Goal: Task Accomplishment & Management: Manage account settings

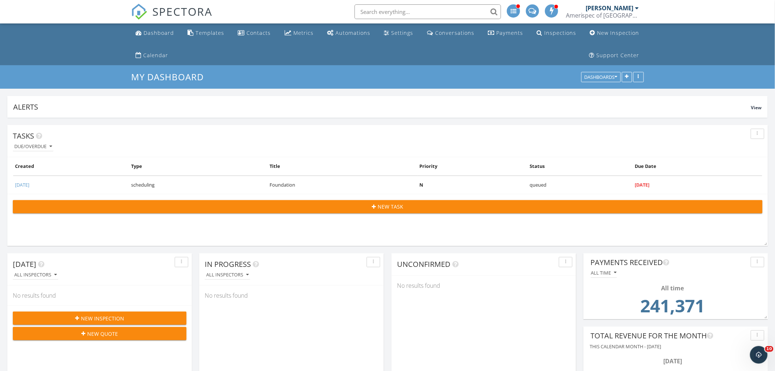
scroll to position [1943, 788]
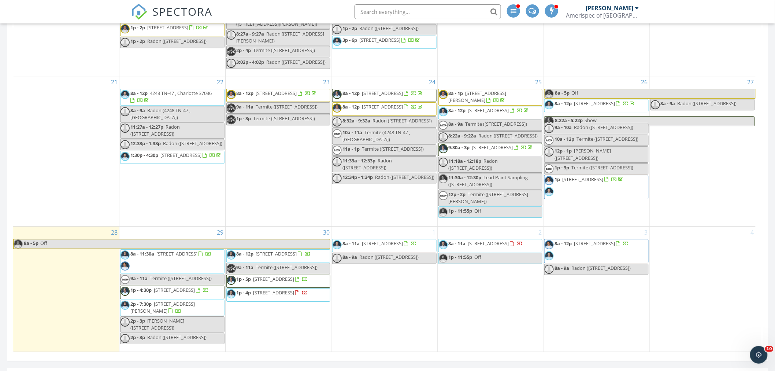
scroll to position [1017, 0]
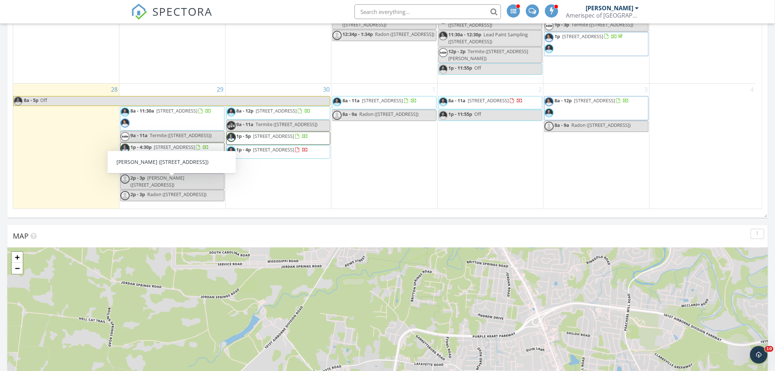
click at [188, 163] on span "[STREET_ADDRESS][PERSON_NAME]" at bounding box center [162, 165] width 64 height 14
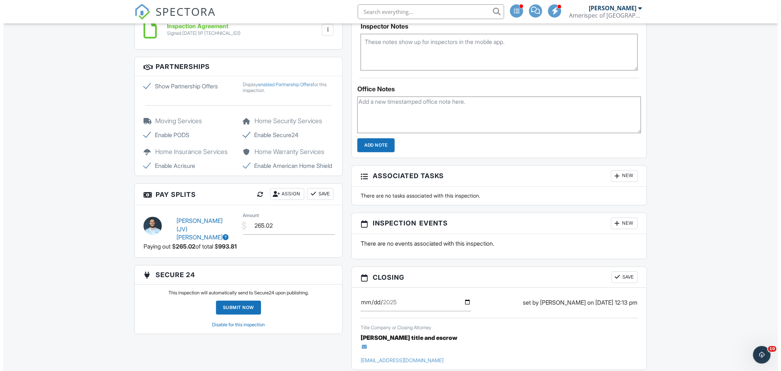
scroll to position [766, 0]
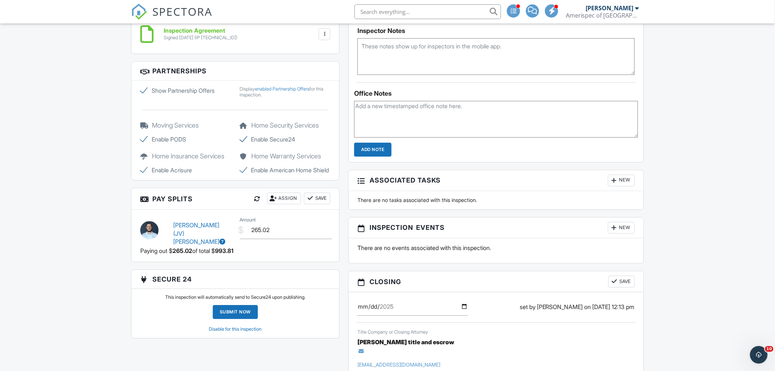
click at [638, 184] on h3 "Associated Tasks New" at bounding box center [496, 180] width 295 height 21
click at [611, 178] on div at bounding box center [614, 180] width 7 height 7
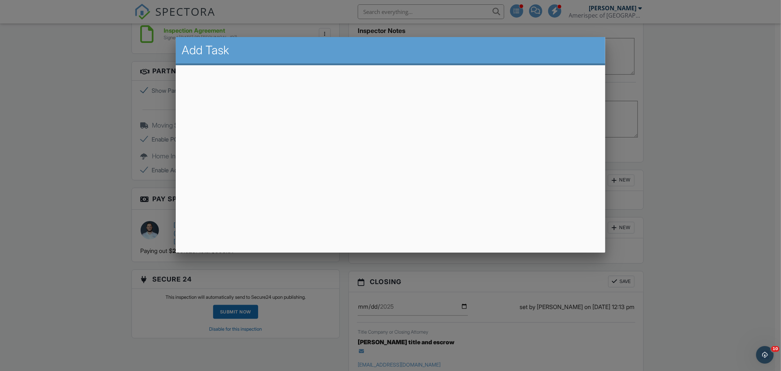
click at [769, 177] on div at bounding box center [390, 194] width 781 height 463
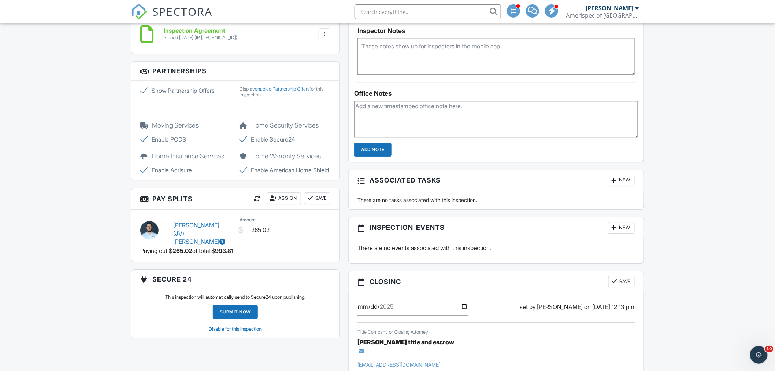
click at [622, 224] on div "New" at bounding box center [621, 228] width 27 height 12
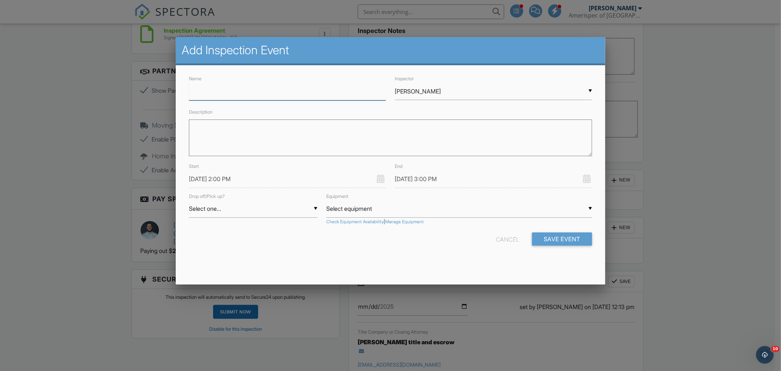
click at [293, 94] on input "Name" at bounding box center [287, 91] width 197 height 18
type input "Mold and Air Quality"
click at [441, 95] on div "▼ James Munns James Munns James (JV) Vollmer Jon Gilles Frank Watkins Kenneth M…" at bounding box center [493, 91] width 197 height 18
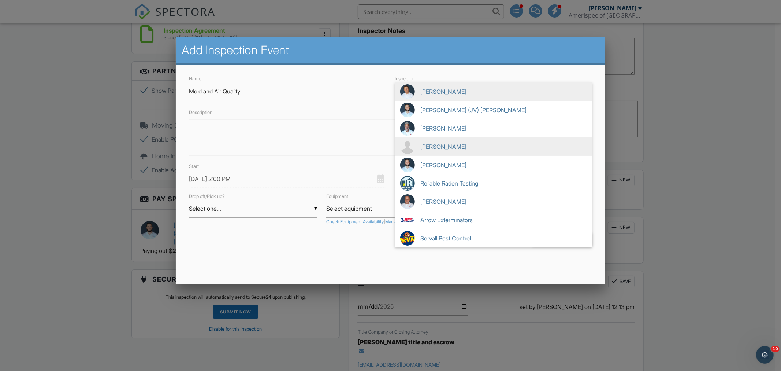
click at [456, 144] on span "[PERSON_NAME]" at bounding box center [493, 146] width 197 height 18
type input "[PERSON_NAME]"
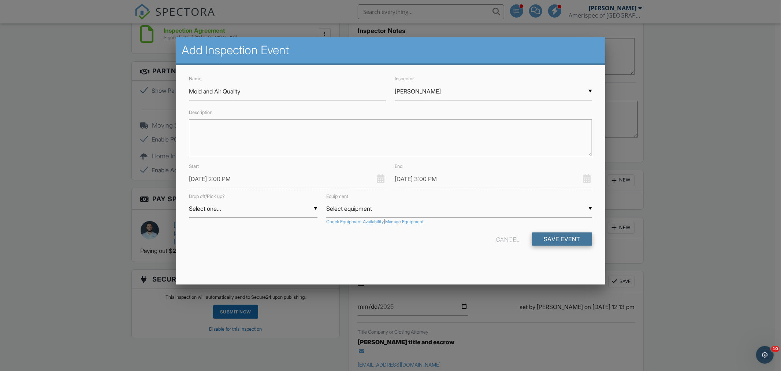
click at [550, 239] on button "Save Event" at bounding box center [562, 238] width 60 height 13
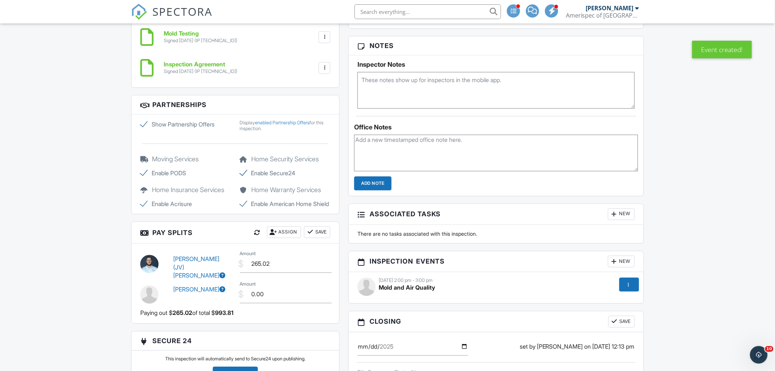
scroll to position [570, 0]
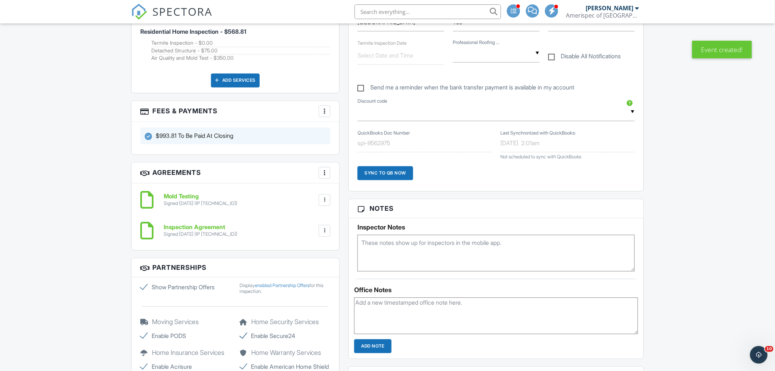
click at [323, 108] on div at bounding box center [324, 111] width 7 height 7
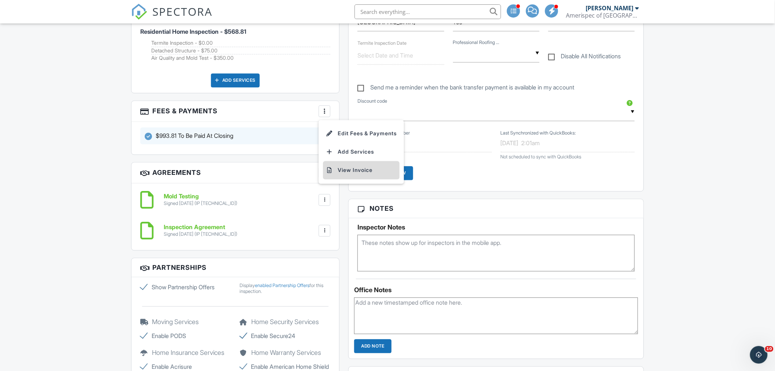
click at [361, 166] on li "View Invoice" at bounding box center [361, 170] width 77 height 18
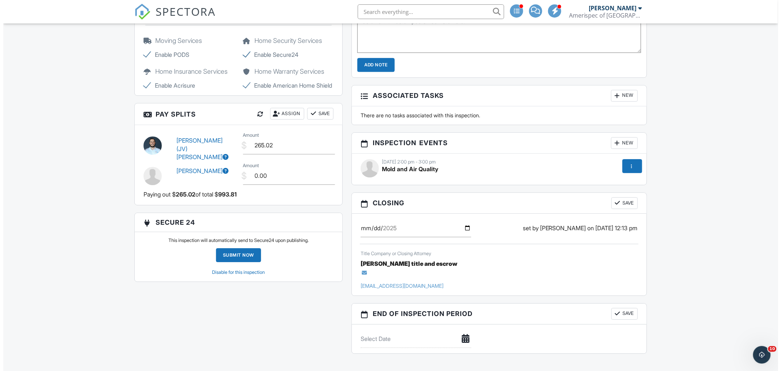
scroll to position [855, 0]
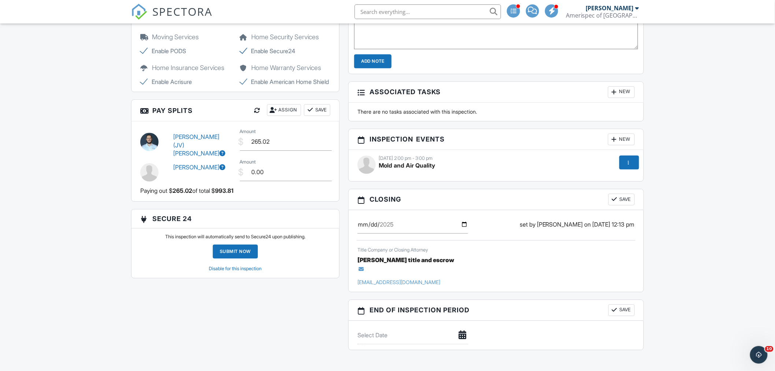
click at [617, 138] on div at bounding box center [614, 139] width 7 height 7
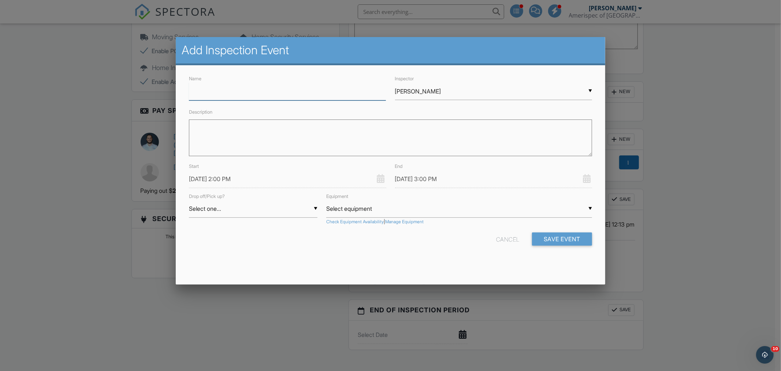
click at [310, 94] on input "Name" at bounding box center [287, 91] width 197 height 18
type input "Termite"
click at [470, 91] on div "▼ James Munns James Munns James (JV) Vollmer Jon Gilles Frank Watkins Kenneth M…" at bounding box center [493, 91] width 197 height 18
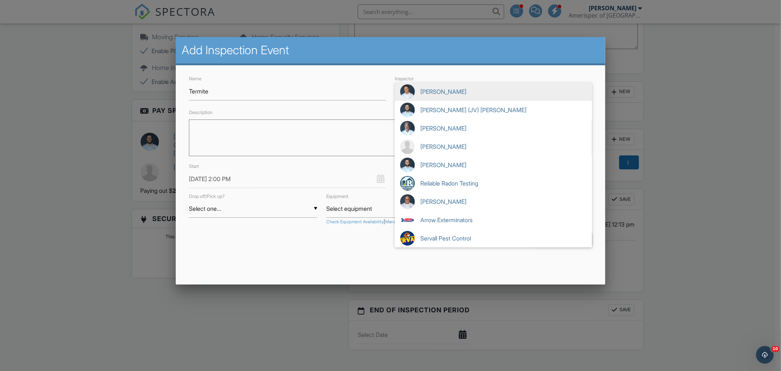
click at [461, 92] on span "[PERSON_NAME]" at bounding box center [493, 91] width 197 height 18
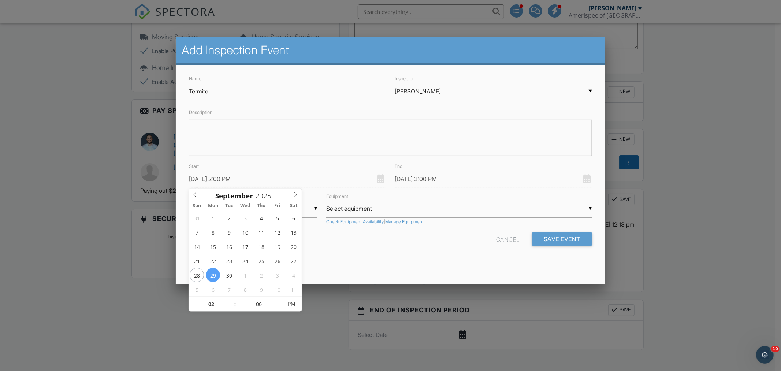
click at [270, 177] on input "09/29/2025 2:00 PM" at bounding box center [287, 179] width 197 height 18
type input "09/29/2025 3:00 PM"
type input "03"
click at [231, 299] on span at bounding box center [231, 300] width 5 height 7
click at [489, 179] on input "09/29/2025 4:00 PM" at bounding box center [493, 179] width 197 height 18
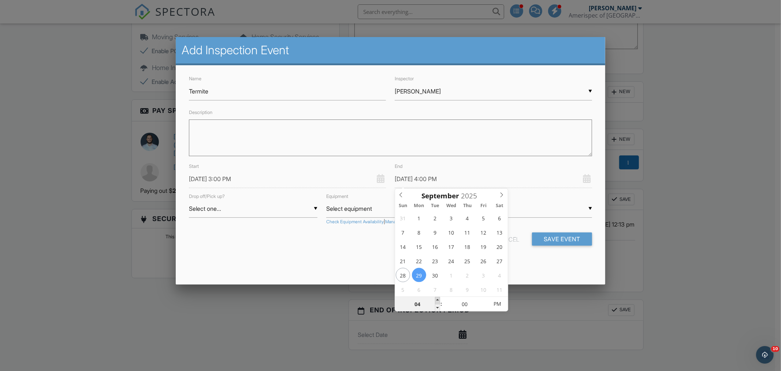
type input "09/29/2025 5:00 PM"
type input "05"
click at [438, 298] on span at bounding box center [437, 300] width 5 height 7
click at [321, 264] on div "Name Termite Inspector ▼ James Munns James Munns James (JV) Vollmer Jon Gilles …" at bounding box center [391, 166] width 430 height 202
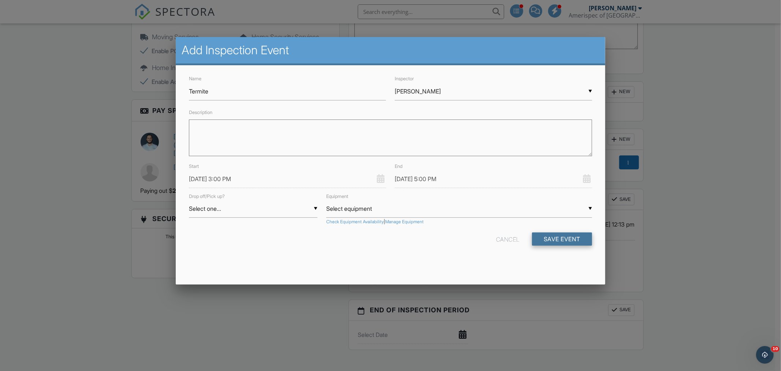
click at [561, 239] on button "Save Event" at bounding box center [562, 238] width 60 height 13
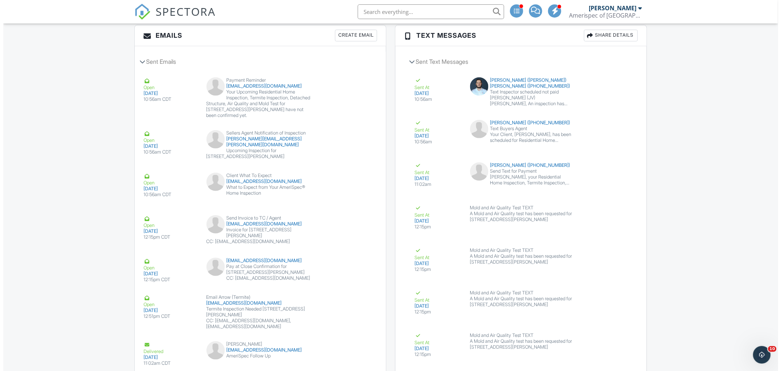
scroll to position [1173, 0]
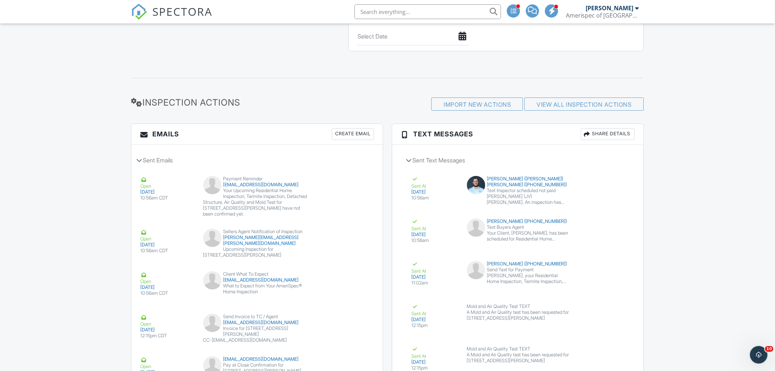
drag, startPoint x: 348, startPoint y: 126, endPoint x: 348, endPoint y: 130, distance: 4.0
click at [348, 126] on h3 "Emails Create Email" at bounding box center [256, 134] width 251 height 21
click at [348, 130] on div "Create Email" at bounding box center [353, 134] width 42 height 12
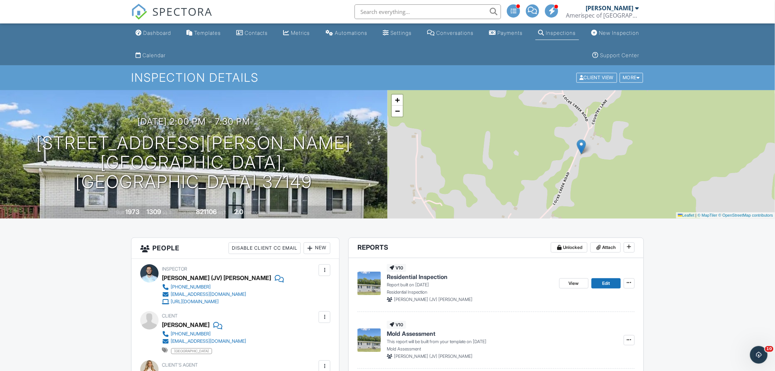
drag, startPoint x: 56, startPoint y: 279, endPoint x: 56, endPoint y: 171, distance: 108.4
click at [396, 33] on div "Settings" at bounding box center [400, 33] width 21 height 6
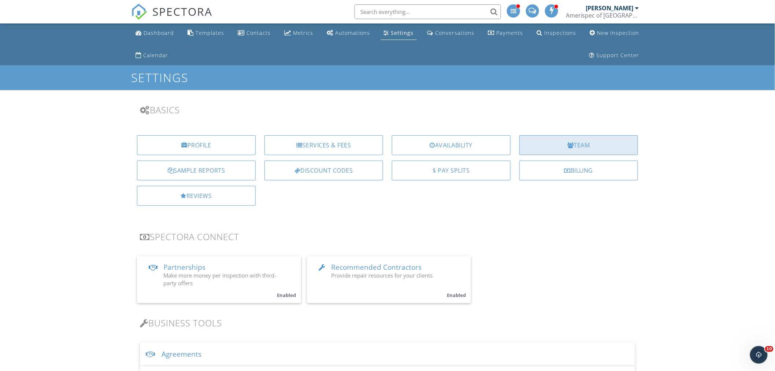
click at [589, 147] on div "Team" at bounding box center [578, 145] width 119 height 20
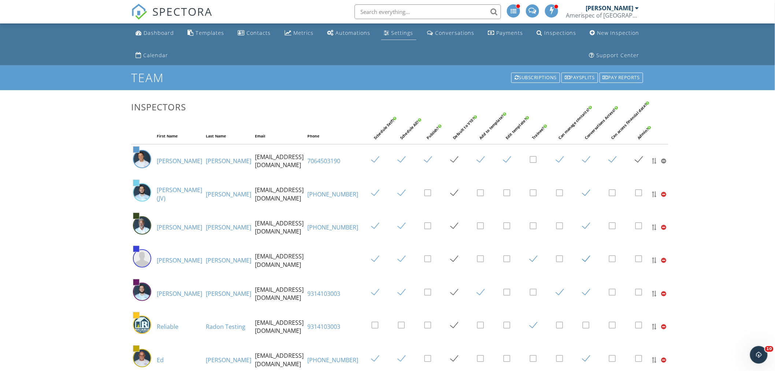
click at [390, 33] on div "Settings" at bounding box center [386, 33] width 5 height 6
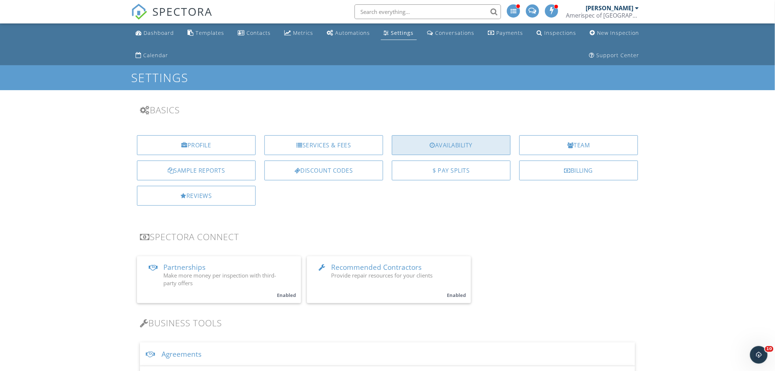
click at [449, 143] on div "Availability" at bounding box center [451, 145] width 119 height 20
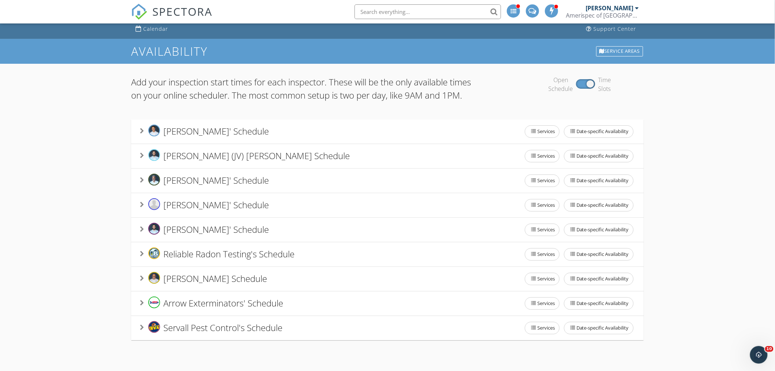
scroll to position [41, 0]
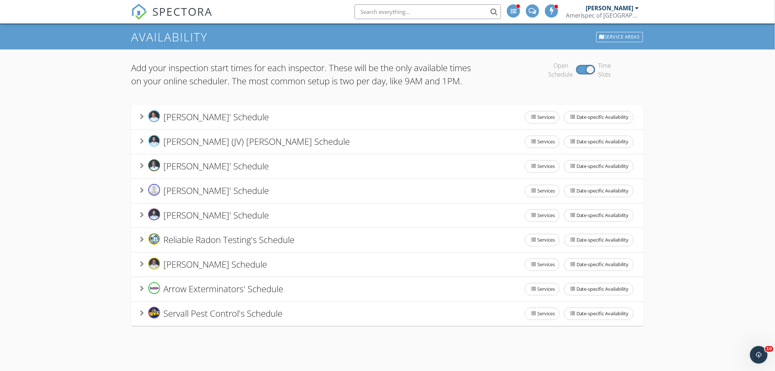
click at [142, 218] on icon at bounding box center [142, 215] width 4 height 6
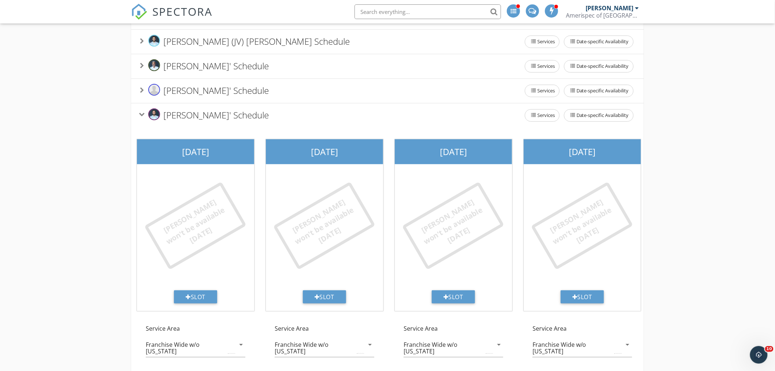
scroll to position [67, 0]
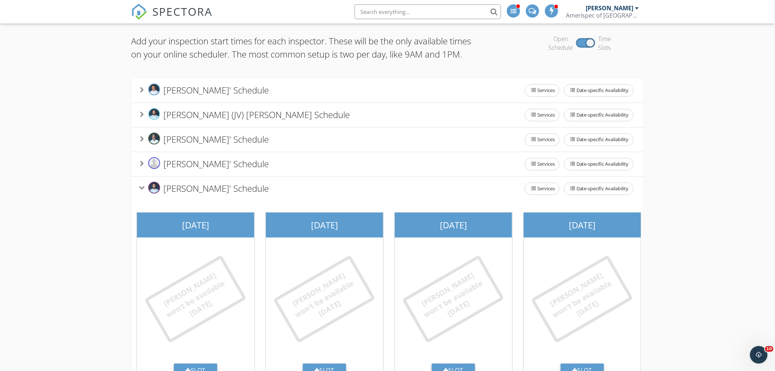
click at [140, 190] on icon at bounding box center [142, 188] width 6 height 4
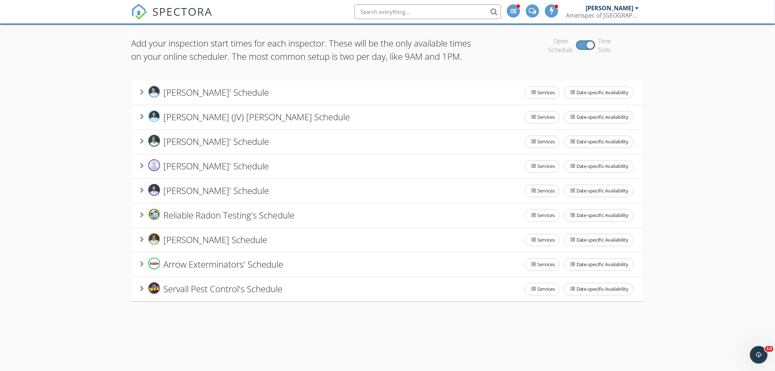
scroll to position [65, 0]
click at [163, 11] on span "SPECTORA" at bounding box center [182, 11] width 60 height 15
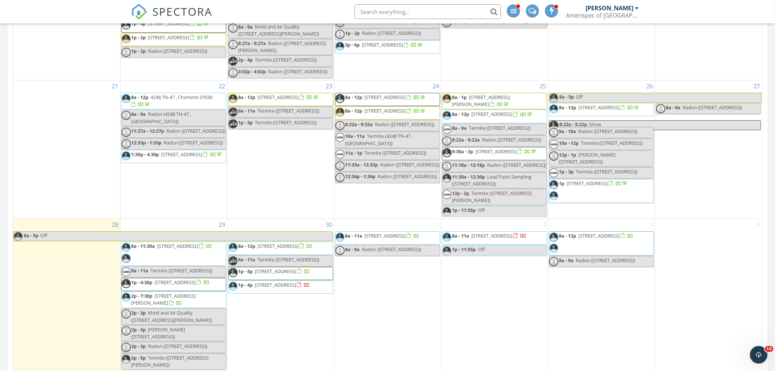
scroll to position [1058, 0]
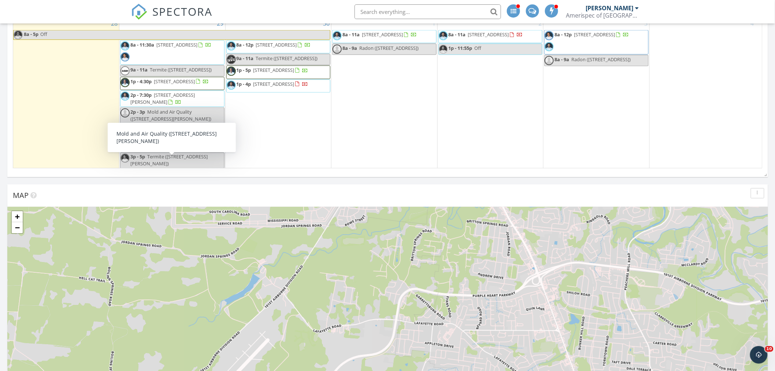
click at [416, 180] on div "In Progress All Inspectors No results found Unconfirmed No results found Recent…" at bounding box center [387, 25] width 775 height 1930
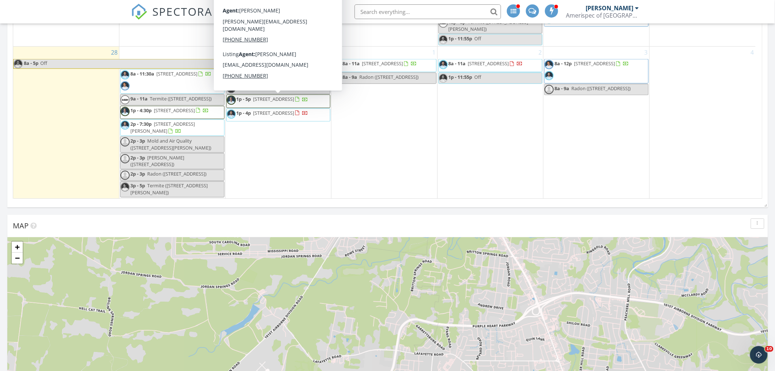
scroll to position [936, 0]
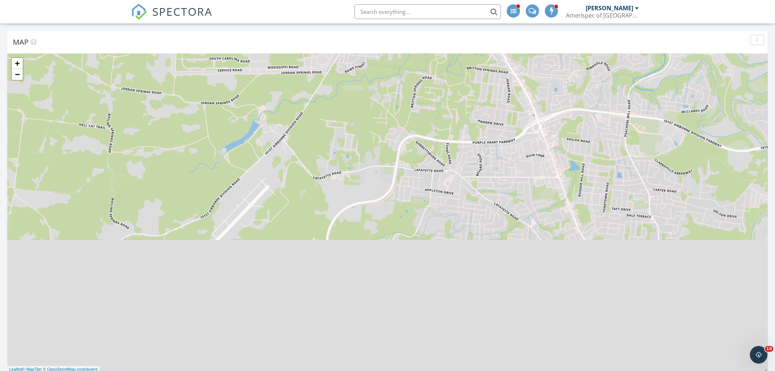
scroll to position [1262, 0]
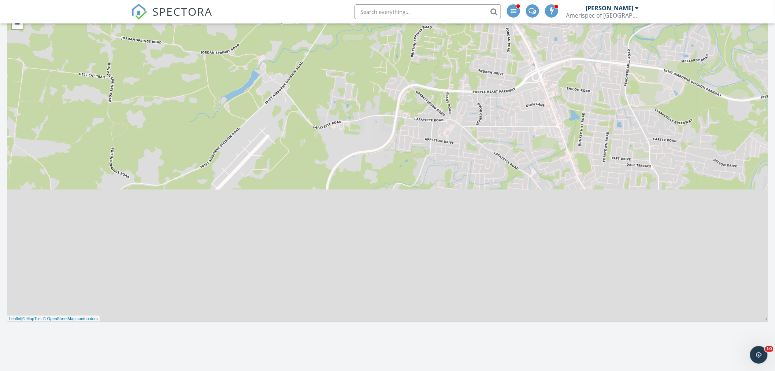
click at [362, 214] on div "+ − Leaflet | © MapTiler © OpenStreetMap contributors" at bounding box center [387, 162] width 761 height 318
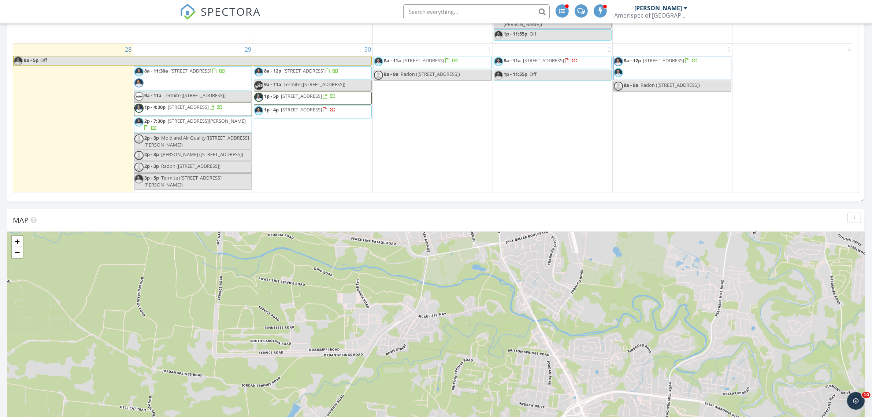
scroll to position [1216, 0]
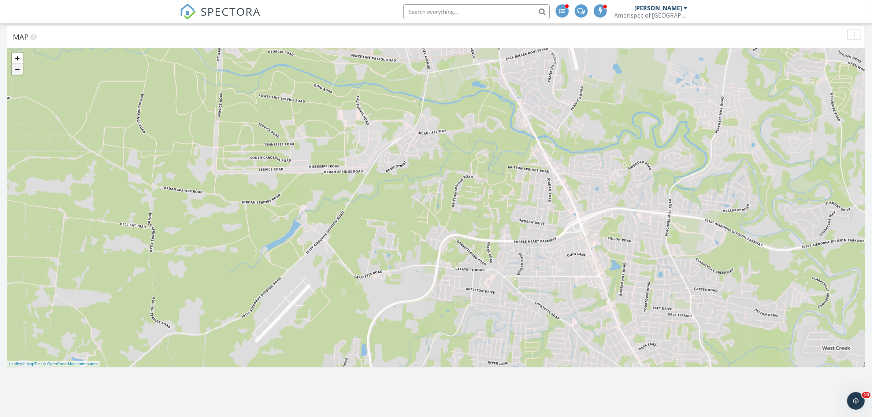
click at [16, 70] on link "−" at bounding box center [17, 69] width 11 height 11
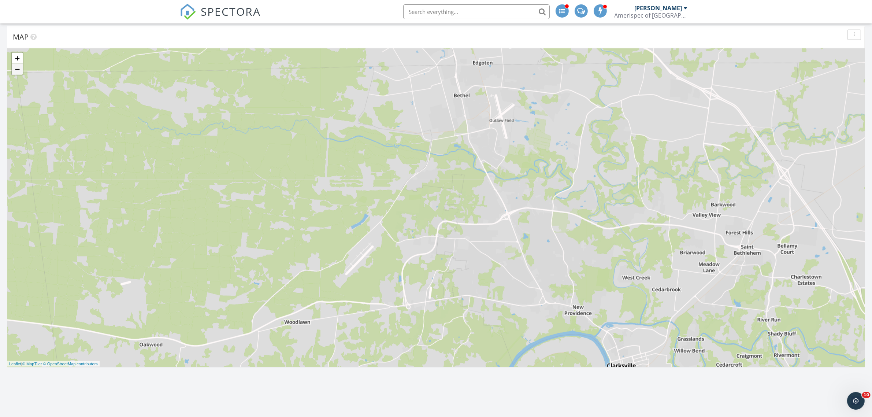
click at [16, 70] on link "−" at bounding box center [17, 69] width 11 height 11
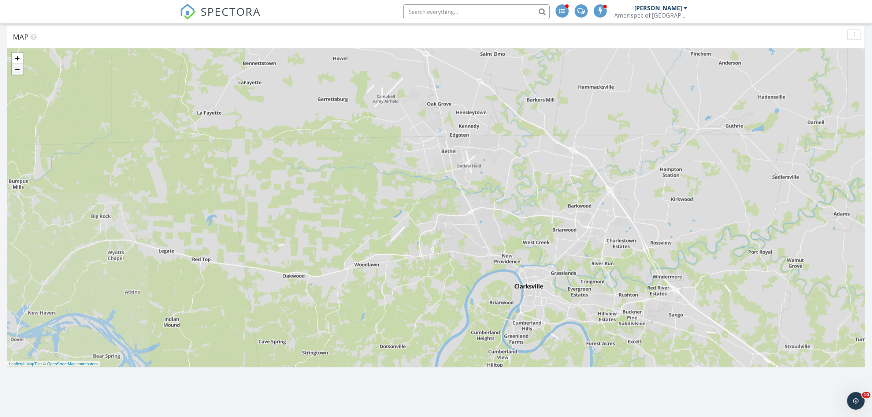
click at [16, 70] on link "−" at bounding box center [17, 69] width 11 height 11
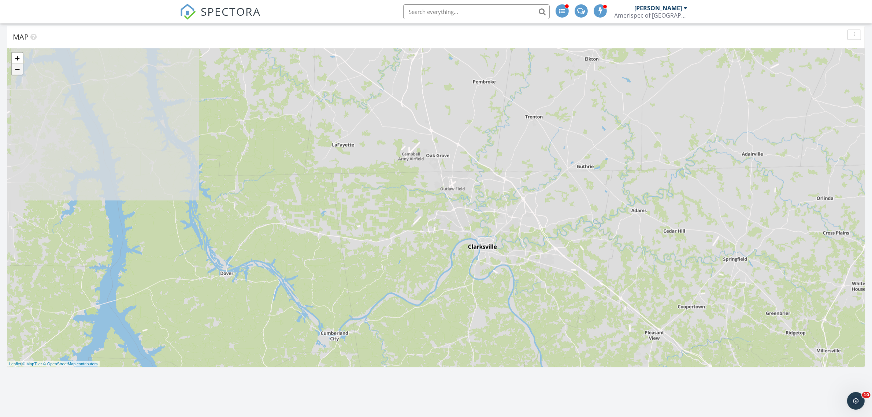
click at [16, 70] on link "−" at bounding box center [17, 69] width 11 height 11
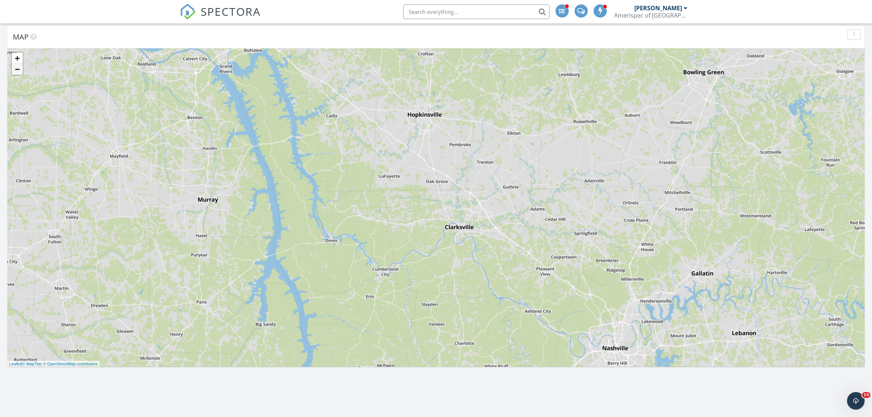
click at [16, 70] on link "−" at bounding box center [17, 69] width 11 height 11
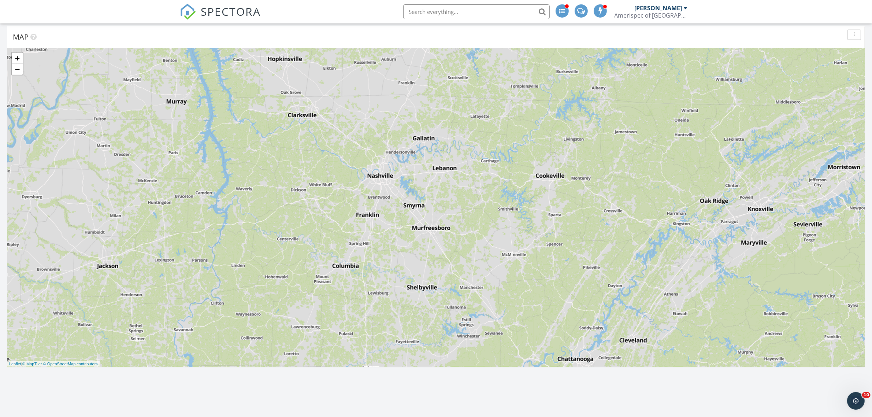
drag, startPoint x: 399, startPoint y: 273, endPoint x: 253, endPoint y: 170, distance: 178.9
click at [253, 170] on div "+ − Leaflet | © MapTiler © OpenStreetMap contributors" at bounding box center [435, 207] width 857 height 318
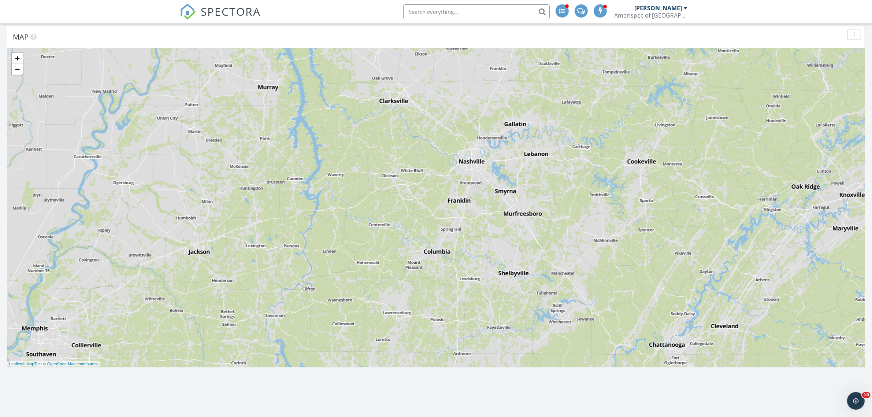
drag, startPoint x: 156, startPoint y: 278, endPoint x: 235, endPoint y: 266, distance: 79.7
click at [235, 265] on div "+ − Leaflet | © MapTiler © OpenStreetMap contributors" at bounding box center [435, 207] width 857 height 318
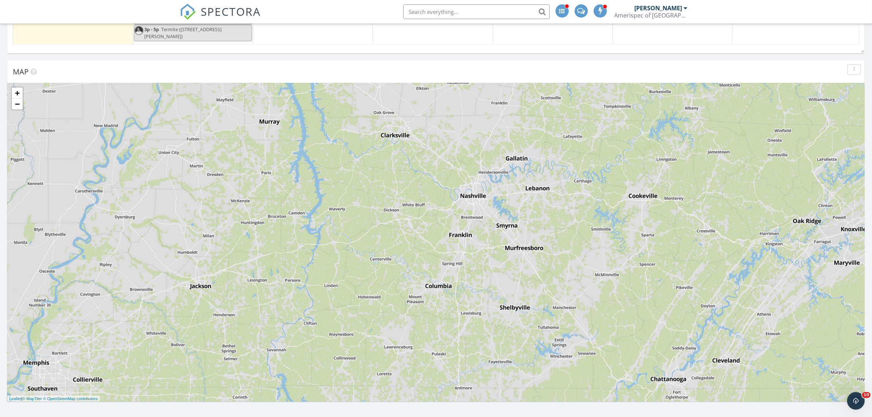
scroll to position [1262, 0]
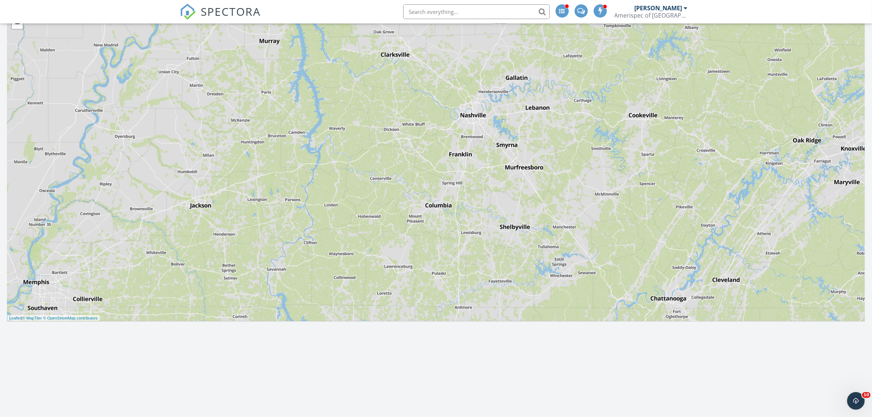
click at [195, 213] on div "+ − Leaflet | © MapTiler © OpenStreetMap contributors" at bounding box center [435, 162] width 857 height 318
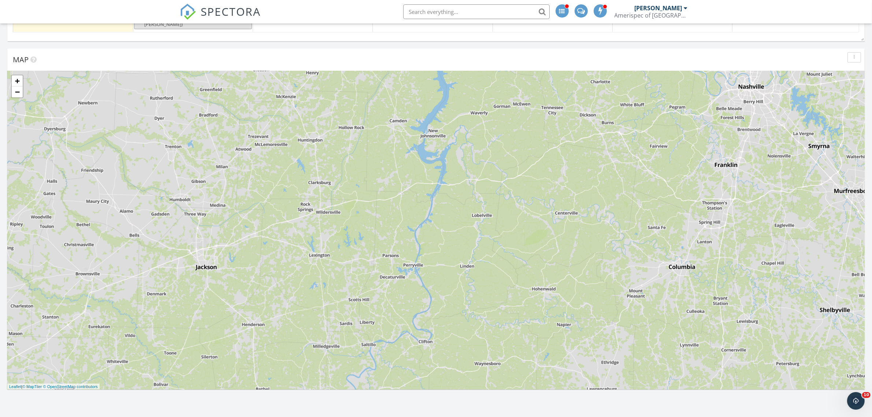
scroll to position [1170, 0]
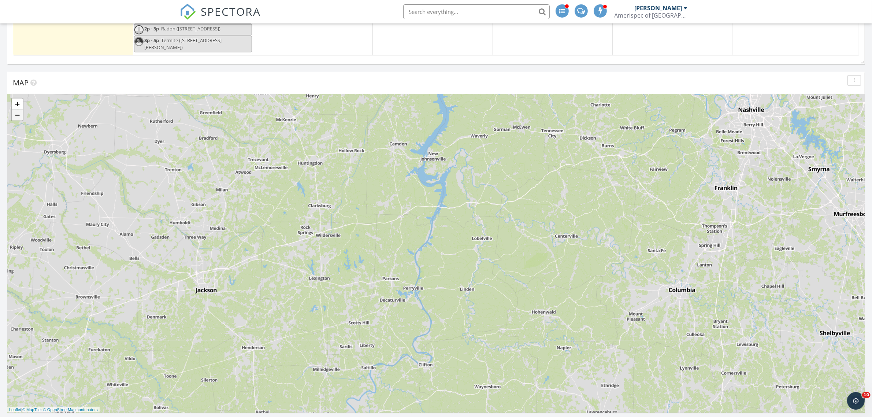
click at [19, 118] on link "−" at bounding box center [17, 115] width 11 height 11
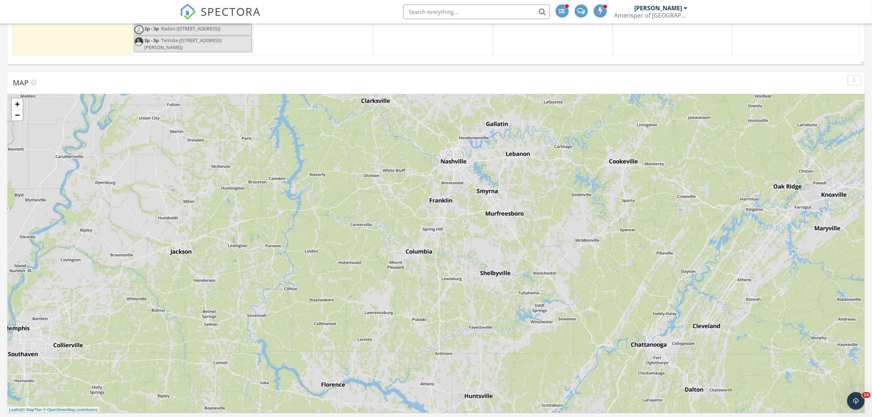
drag, startPoint x: 575, startPoint y: 304, endPoint x: 387, endPoint y: 277, distance: 190.2
click at [429, 285] on div "+ − Leaflet | © MapTiler © OpenStreetMap contributors" at bounding box center [435, 253] width 857 height 318
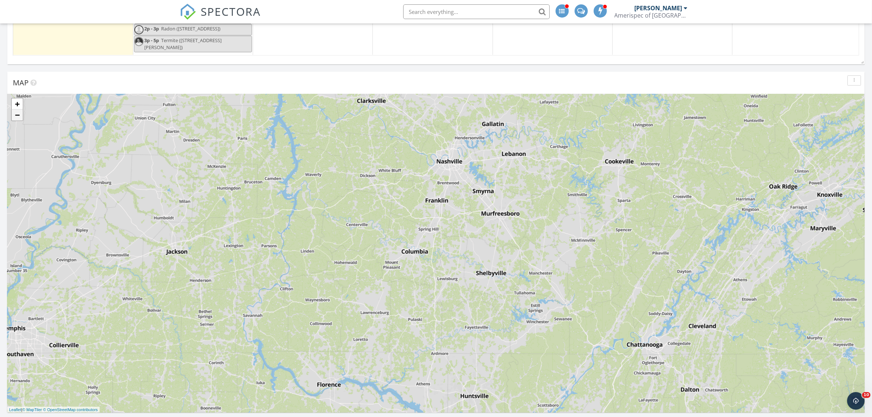
click at [17, 119] on link "−" at bounding box center [17, 115] width 11 height 11
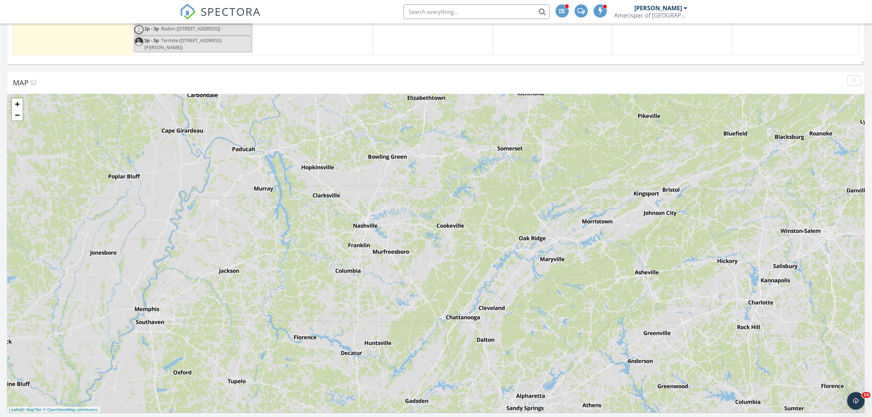
drag, startPoint x: 519, startPoint y: 270, endPoint x: 461, endPoint y: 285, distance: 60.2
click at [461, 285] on div "+ − Leaflet | © MapTiler © OpenStreetMap contributors" at bounding box center [435, 253] width 857 height 318
click at [362, 322] on div "+ − Leaflet | © MapTiler © OpenStreetMap contributors" at bounding box center [435, 253] width 857 height 318
click at [361, 322] on div "+ − Leaflet | © MapTiler © OpenStreetMap contributors" at bounding box center [435, 253] width 857 height 318
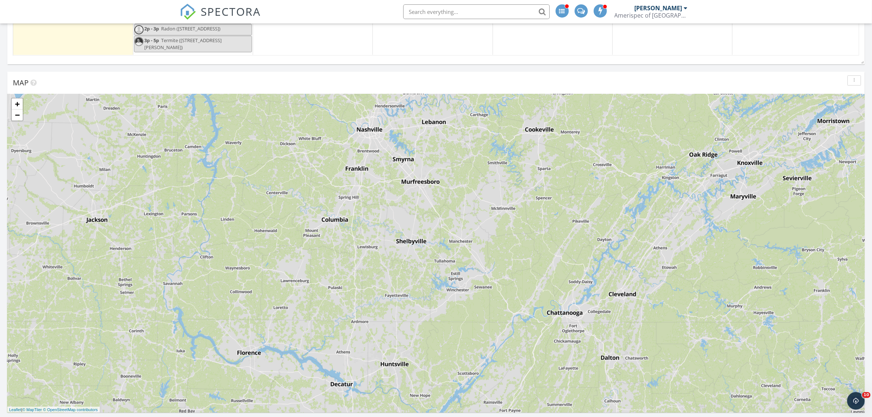
click at [352, 310] on div "+ − Leaflet | © MapTiler © OpenStreetMap contributors" at bounding box center [435, 253] width 857 height 318
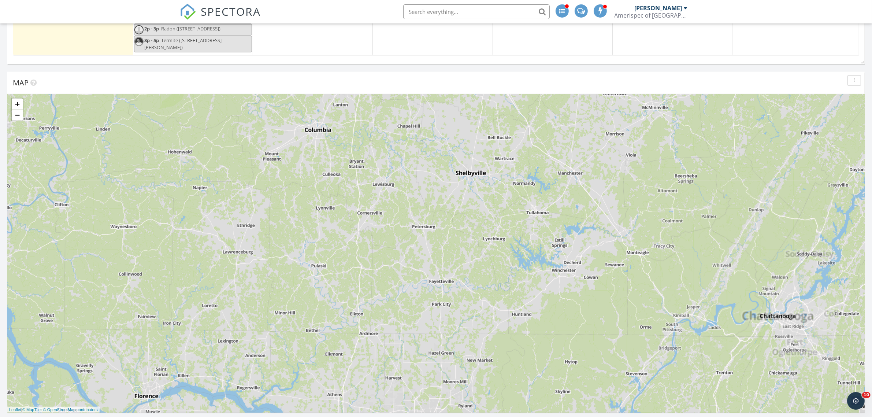
click at [337, 318] on div "+ − Leaflet | © MapTiler © OpenStreetMap contributors" at bounding box center [435, 253] width 857 height 318
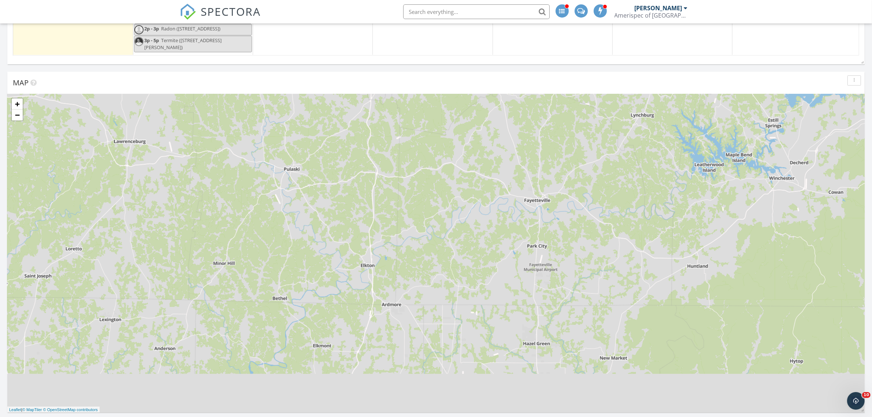
drag, startPoint x: 348, startPoint y: 306, endPoint x: 341, endPoint y: 272, distance: 35.3
click at [341, 272] on div "+ − Leaflet | © MapTiler © OpenStreetMap contributors" at bounding box center [435, 253] width 857 height 318
click at [357, 285] on div "+ − Leaflet | © MapTiler © OpenStreetMap contributors" at bounding box center [435, 253] width 857 height 318
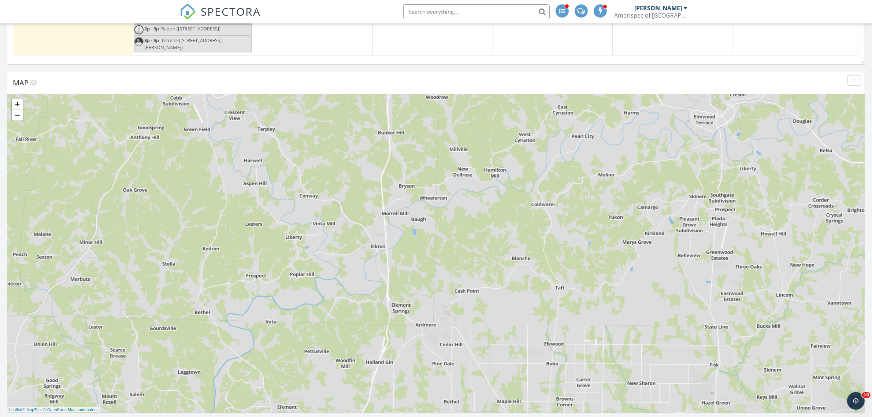
click at [356, 302] on div "+ − Leaflet | © MapTiler © OpenStreetMap contributors" at bounding box center [435, 253] width 857 height 318
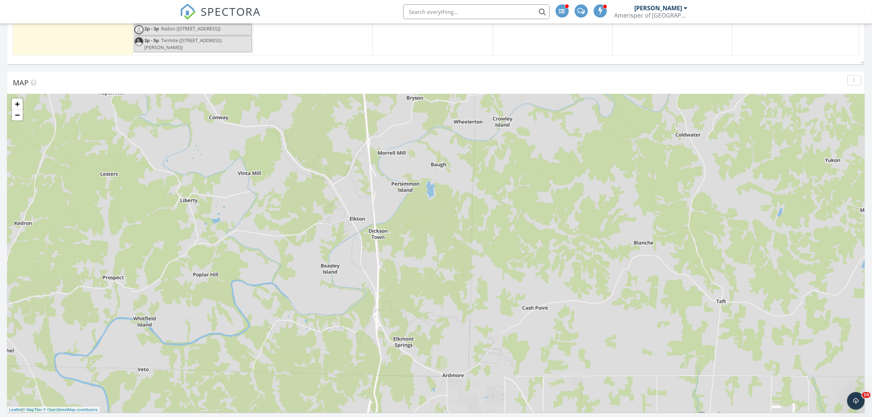
drag, startPoint x: 357, startPoint y: 312, endPoint x: 315, endPoint y: 336, distance: 48.4
click at [315, 336] on div "+ − Leaflet | © MapTiler © OpenStreetMap contributors" at bounding box center [435, 253] width 857 height 318
click at [16, 119] on link "−" at bounding box center [17, 115] width 11 height 11
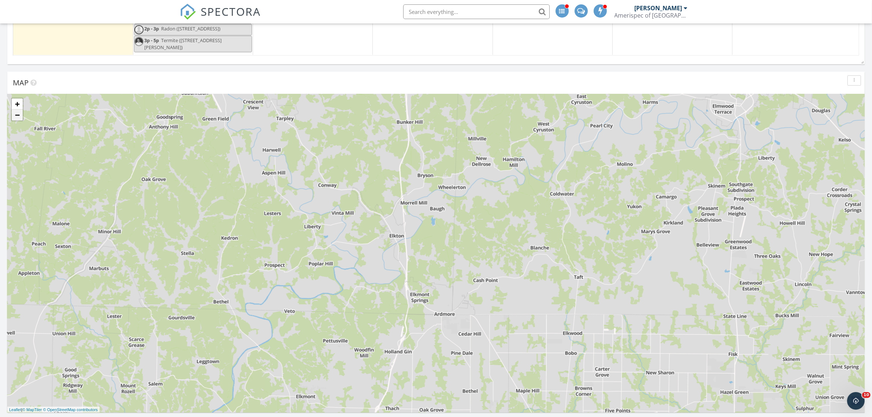
click at [16, 119] on link "−" at bounding box center [17, 115] width 11 height 11
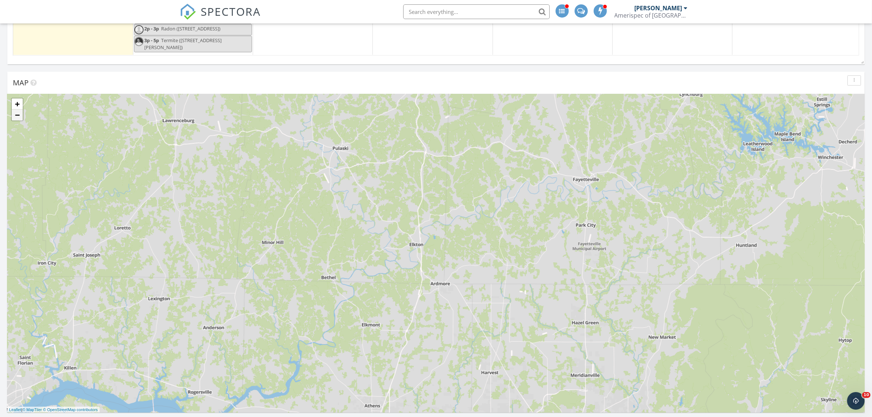
click at [16, 119] on link "−" at bounding box center [17, 115] width 11 height 11
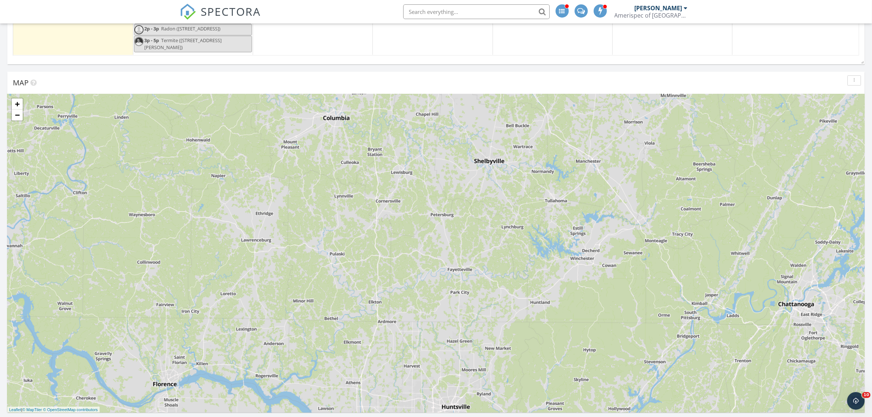
drag, startPoint x: 427, startPoint y: 242, endPoint x: 373, endPoint y: 296, distance: 76.4
click at [373, 296] on div "+ − Leaflet | © MapTiler © OpenStreetMap contributors" at bounding box center [435, 253] width 857 height 318
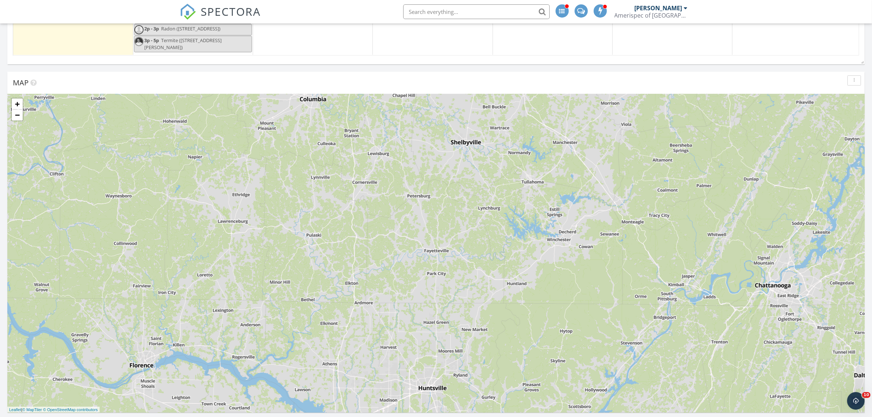
drag, startPoint x: 371, startPoint y: 222, endPoint x: 351, endPoint y: 182, distance: 44.7
click at [351, 182] on div "+ − Leaflet | © MapTiler © OpenStreetMap contributors" at bounding box center [435, 253] width 857 height 318
click at [354, 299] on div "+ − Leaflet | © MapTiler © OpenStreetMap contributors" at bounding box center [435, 253] width 857 height 318
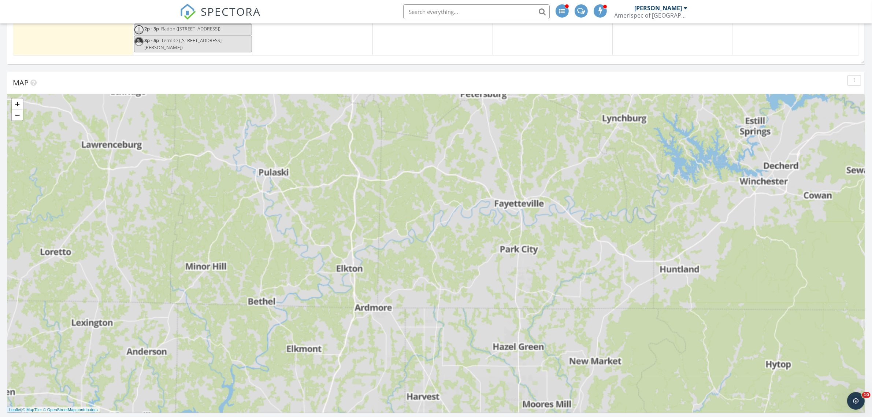
click at [354, 299] on div "+ − Leaflet | © MapTiler © OpenStreetMap contributors" at bounding box center [435, 253] width 857 height 318
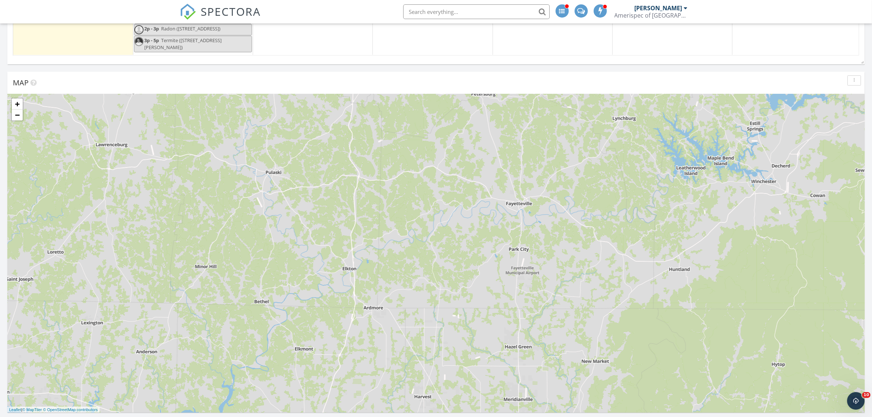
click at [354, 299] on div "+ − Leaflet | © MapTiler © OpenStreetMap contributors" at bounding box center [435, 253] width 857 height 318
click at [347, 239] on div "+ − Leaflet | © MapTiler © OpenStreetMap contributors" at bounding box center [435, 253] width 857 height 318
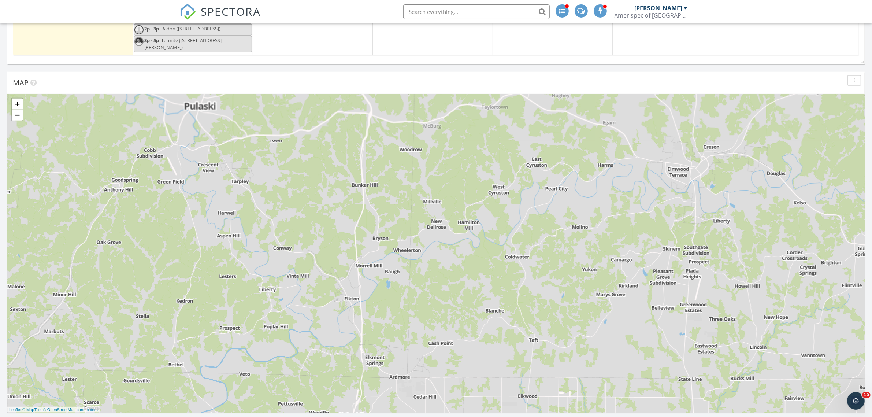
click at [347, 239] on div "+ − Leaflet | © MapTiler © OpenStreetMap contributors" at bounding box center [435, 253] width 857 height 318
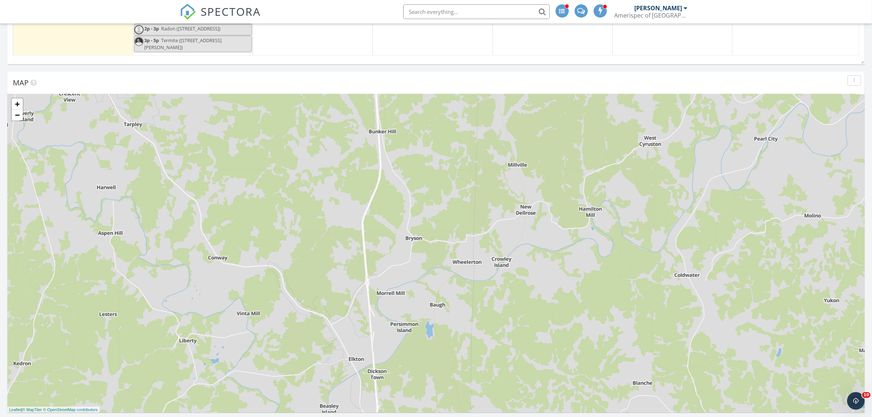
click at [347, 239] on div "+ − Leaflet | © MapTiler © OpenStreetMap contributors" at bounding box center [435, 253] width 857 height 318
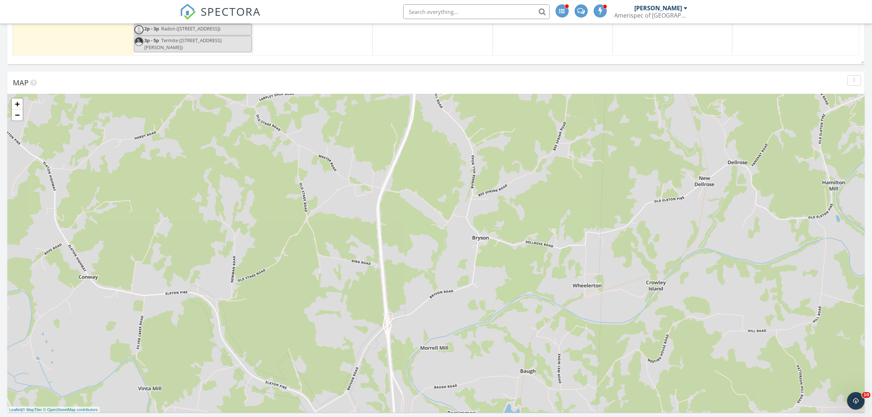
click at [347, 239] on div "+ − Leaflet | © MapTiler © OpenStreetMap contributors" at bounding box center [435, 253] width 857 height 318
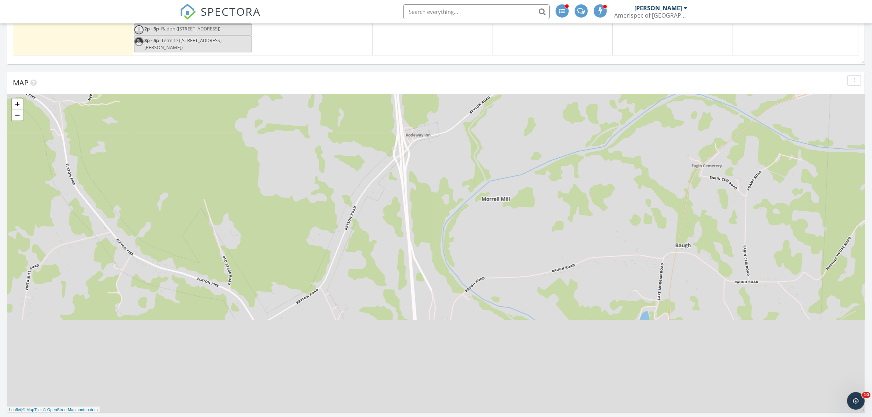
drag, startPoint x: 382, startPoint y: 378, endPoint x: 355, endPoint y: 85, distance: 295.0
click at [355, 85] on div "Map + − Leaflet | © MapTiler © OpenStreetMap contributors" at bounding box center [435, 242] width 857 height 341
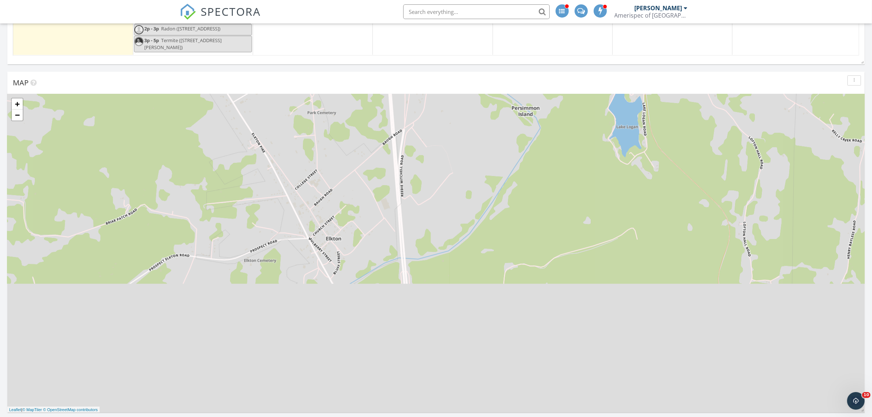
drag, startPoint x: 363, startPoint y: 341, endPoint x: 338, endPoint y: 125, distance: 217.9
click at [338, 125] on div "+ − Leaflet | © MapTiler © OpenStreetMap contributors" at bounding box center [435, 253] width 857 height 318
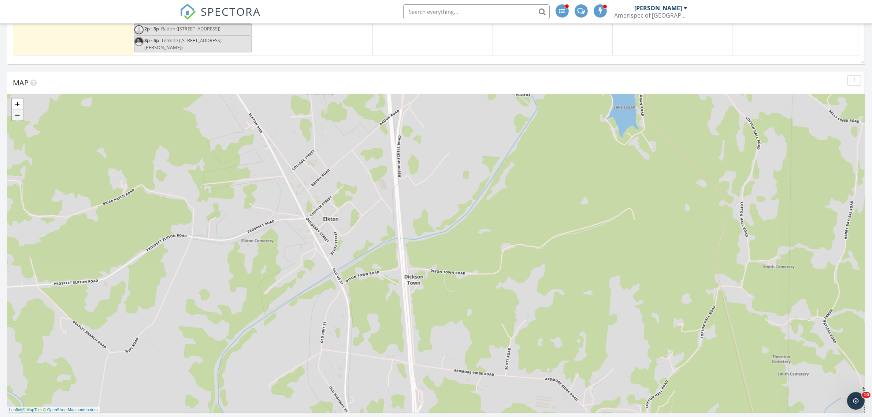
click at [14, 118] on link "−" at bounding box center [17, 115] width 11 height 11
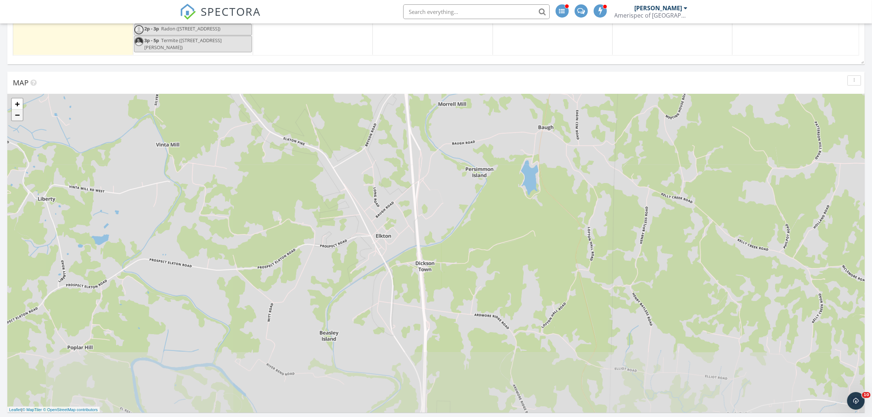
click at [14, 118] on link "−" at bounding box center [17, 115] width 11 height 11
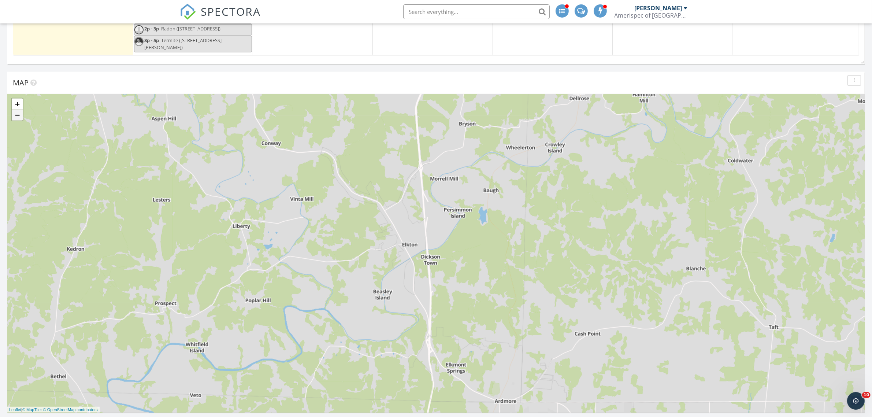
click at [14, 118] on link "−" at bounding box center [17, 115] width 11 height 11
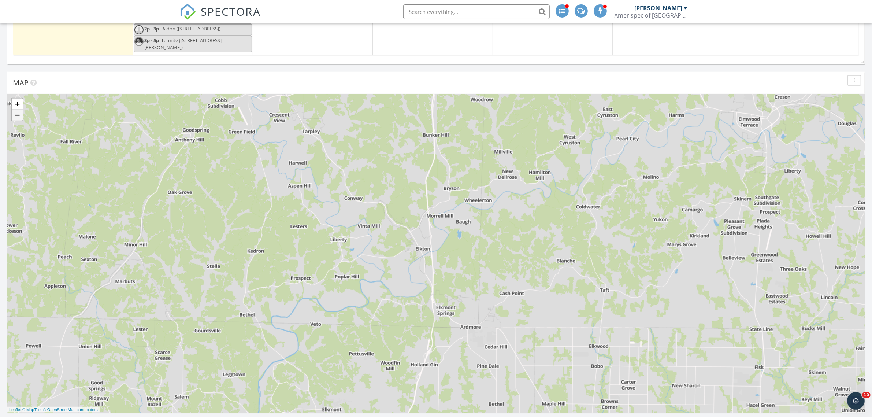
click at [14, 118] on link "−" at bounding box center [17, 115] width 11 height 11
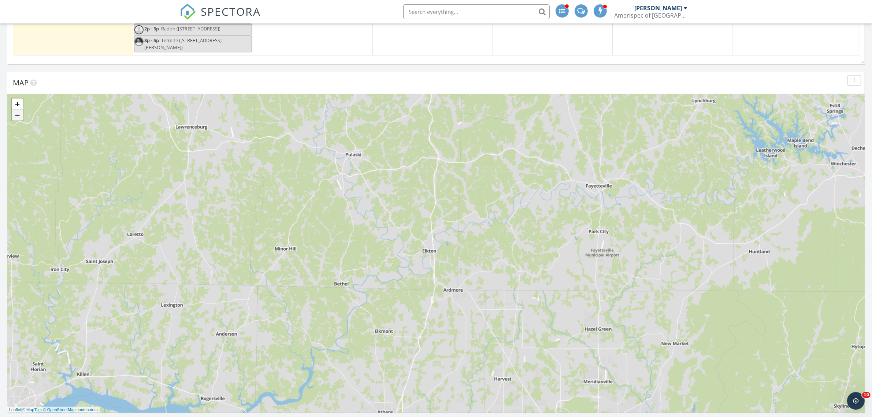
click at [14, 118] on link "−" at bounding box center [17, 115] width 11 height 11
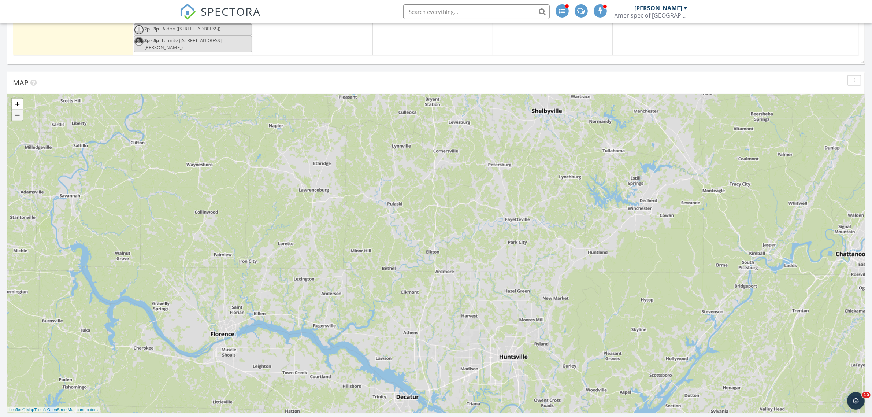
click at [14, 118] on link "−" at bounding box center [17, 115] width 11 height 11
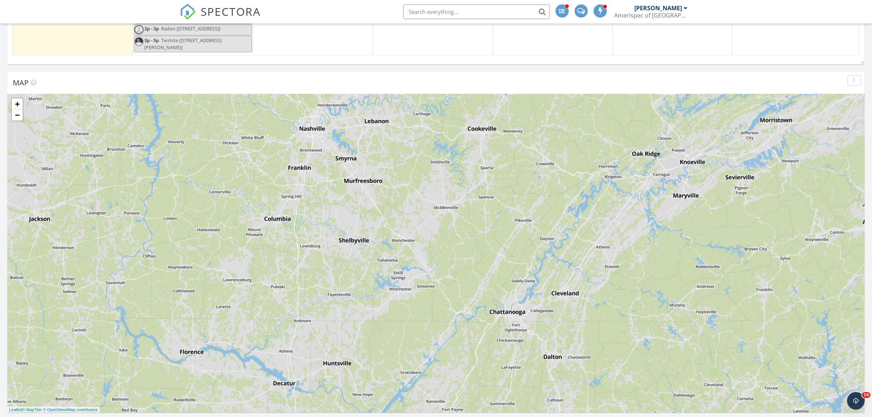
drag, startPoint x: 406, startPoint y: 137, endPoint x: 266, endPoint y: 198, distance: 152.9
click at [266, 198] on div "+ − Leaflet | © MapTiler © OpenStreetMap contributors" at bounding box center [435, 253] width 857 height 318
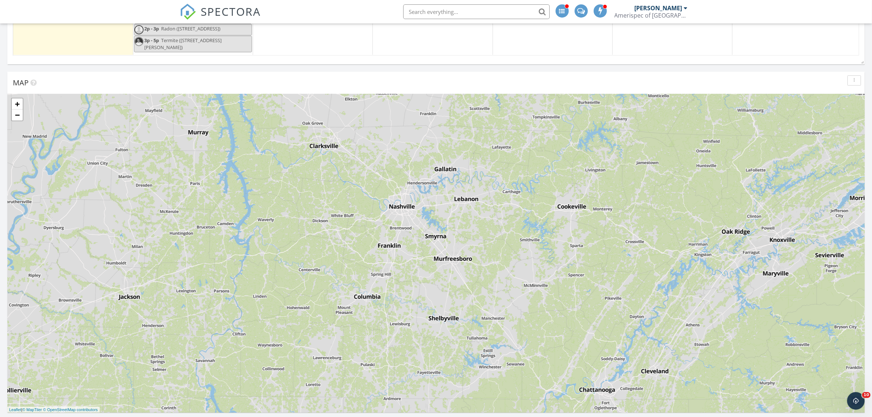
drag, startPoint x: 374, startPoint y: 169, endPoint x: 464, endPoint y: 248, distance: 119.6
click at [464, 248] on div "+ − Leaflet | © MapTiler © OpenStreetMap contributors" at bounding box center [435, 253] width 857 height 318
click at [506, 327] on div "+ − Leaflet | © MapTiler © OpenStreetMap contributors" at bounding box center [435, 253] width 857 height 318
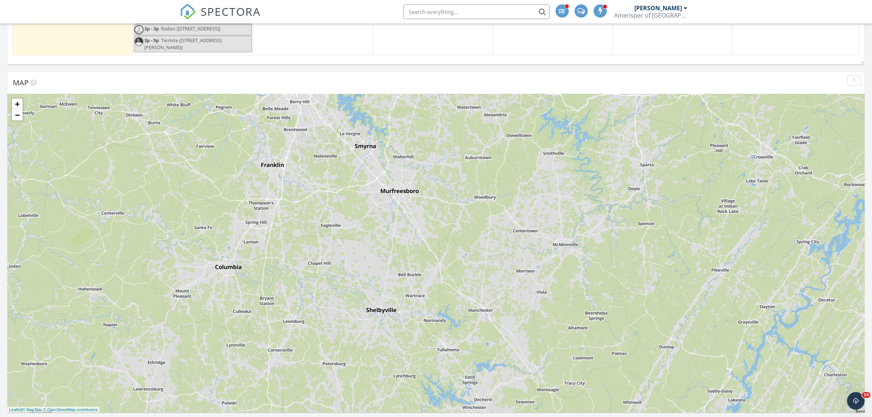
click at [568, 246] on div "+ − Leaflet | © MapTiler © OpenStreetMap contributors" at bounding box center [435, 253] width 857 height 318
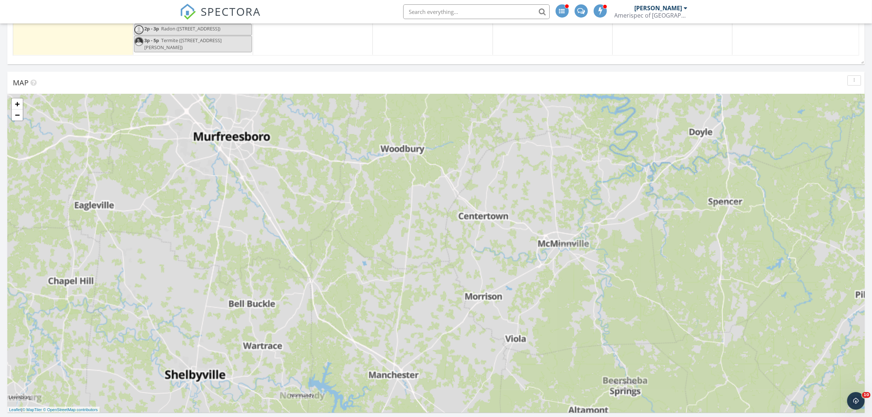
click at [568, 246] on div "+ − Leaflet | © MapTiler © OpenStreetMap contributors" at bounding box center [435, 253] width 857 height 318
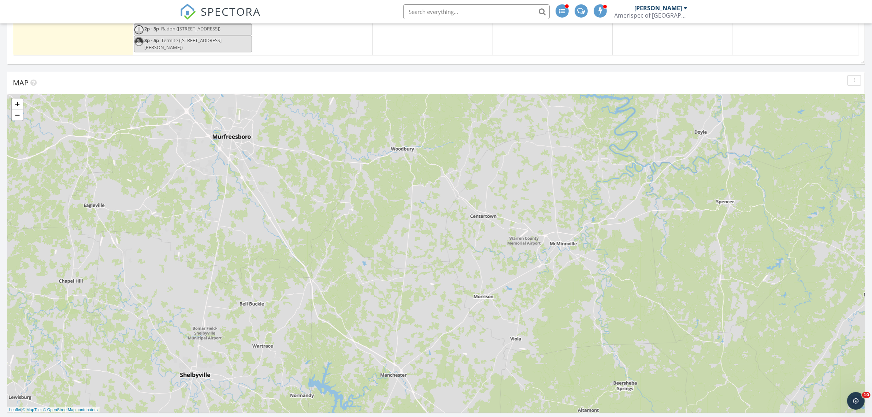
click at [528, 264] on div "+ − Leaflet | © MapTiler © OpenStreetMap contributors" at bounding box center [435, 253] width 857 height 318
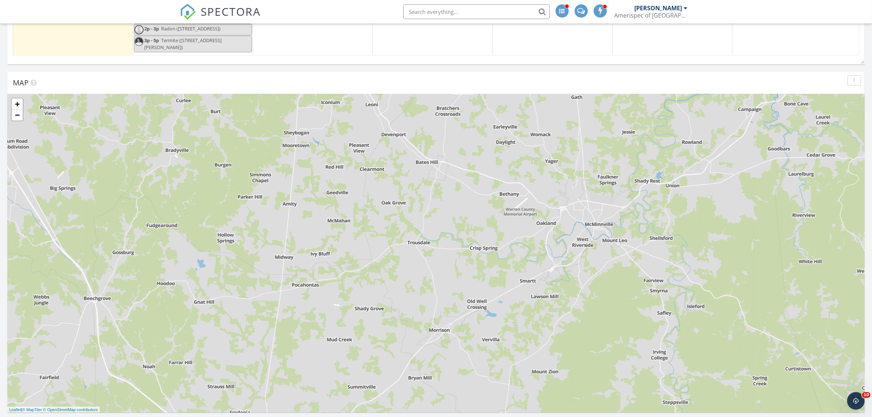
click at [16, 121] on div "+ − Leaflet | © MapTiler © OpenStreetMap contributors" at bounding box center [435, 253] width 857 height 318
click at [16, 116] on link "−" at bounding box center [17, 115] width 11 height 11
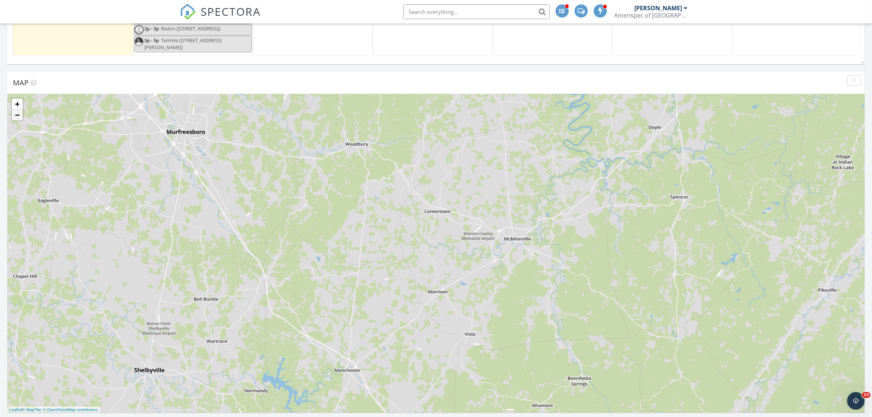
click at [16, 116] on link "−" at bounding box center [17, 115] width 11 height 11
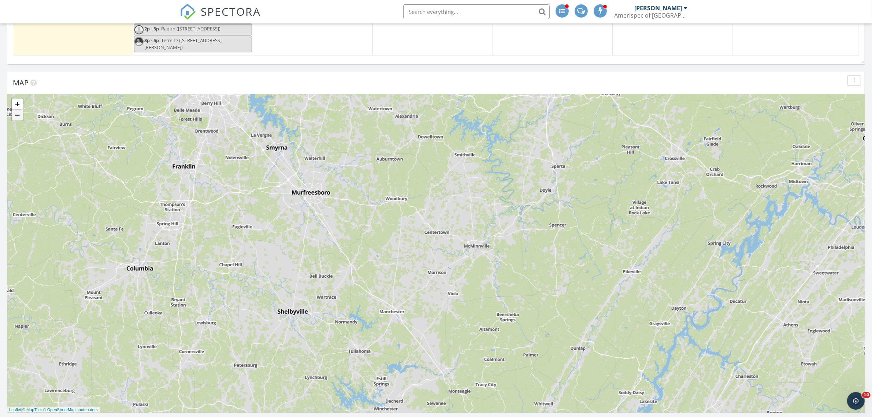
click at [16, 116] on link "−" at bounding box center [17, 115] width 11 height 11
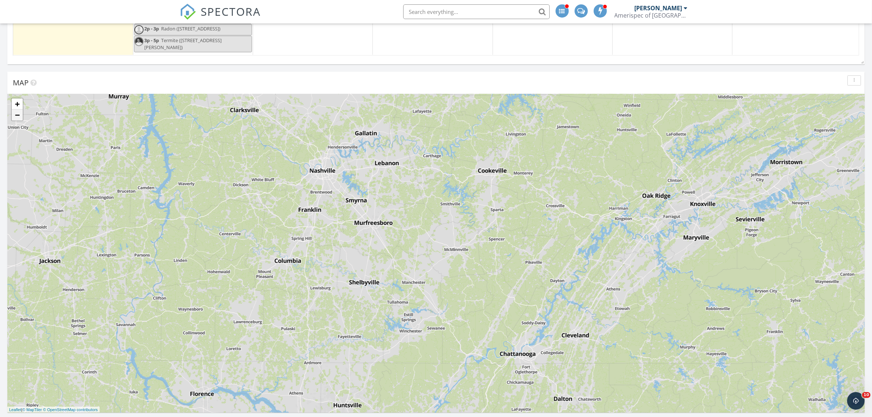
click at [16, 116] on link "−" at bounding box center [17, 115] width 11 height 11
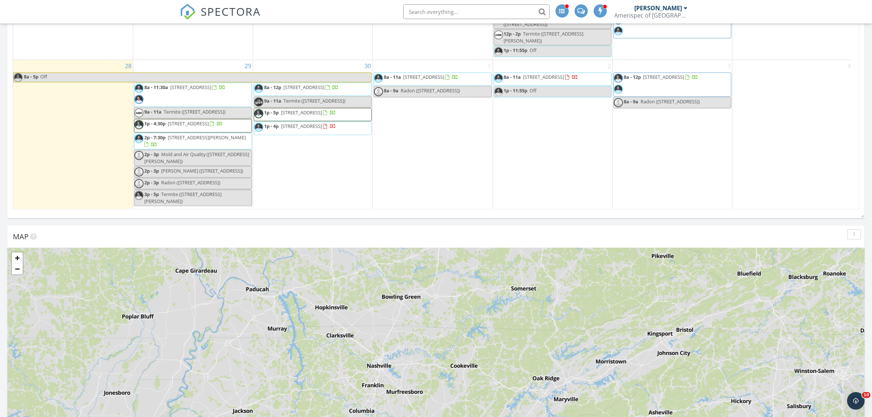
scroll to position [896, 0]
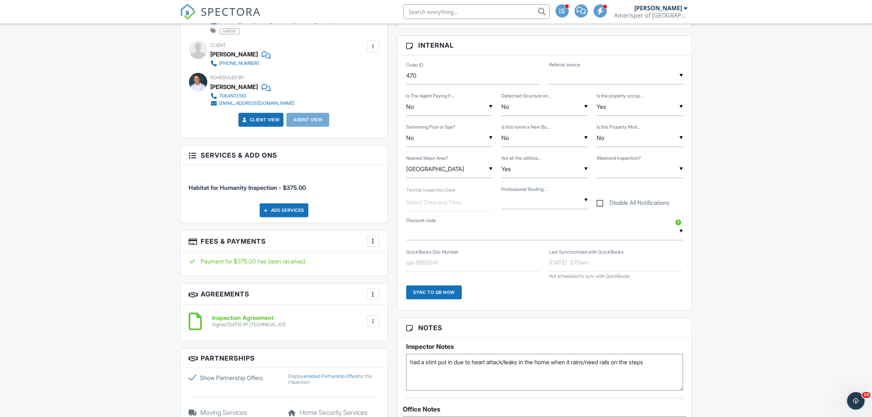
click at [226, 323] on div "Signed 09/25/2025 (IP 104.192.239.98)" at bounding box center [249, 325] width 74 height 6
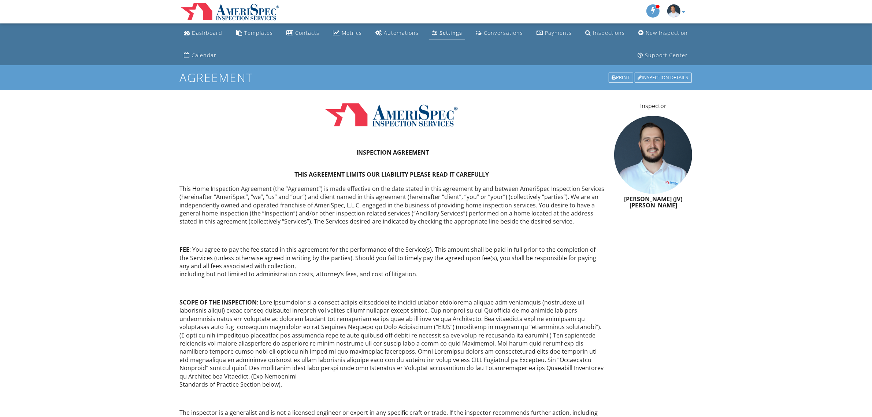
drag, startPoint x: 691, startPoint y: 325, endPoint x: 627, endPoint y: 197, distance: 142.8
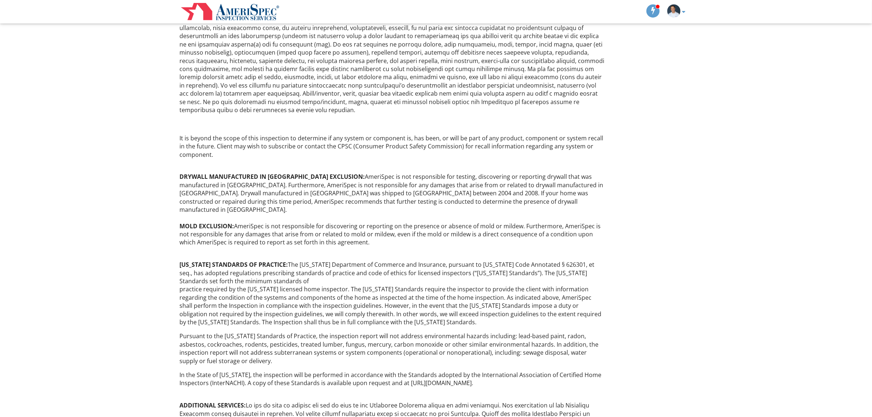
scroll to position [1522, 0]
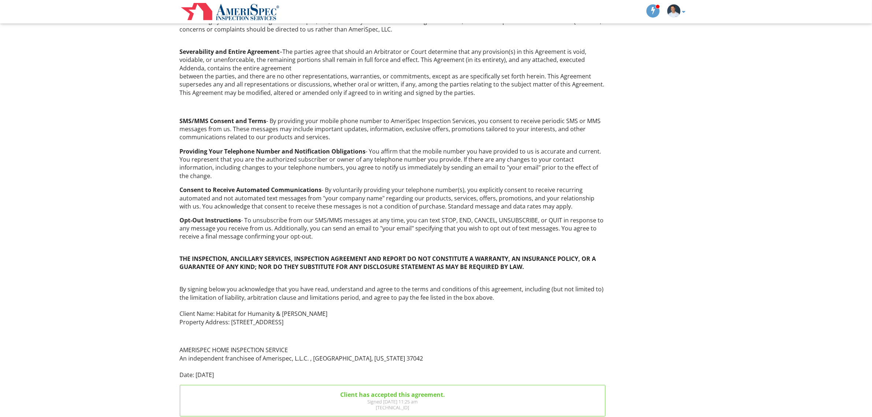
drag, startPoint x: 527, startPoint y: 186, endPoint x: 569, endPoint y: 413, distance: 230.6
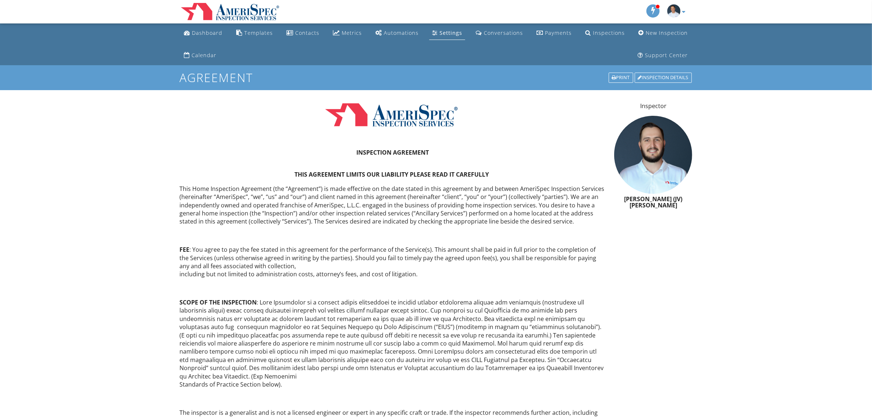
drag, startPoint x: 616, startPoint y: 197, endPoint x: 611, endPoint y: 95, distance: 102.7
click at [617, 78] on div "Print" at bounding box center [621, 78] width 25 height 10
